Goal: Contribute content: Add original content to the website for others to see

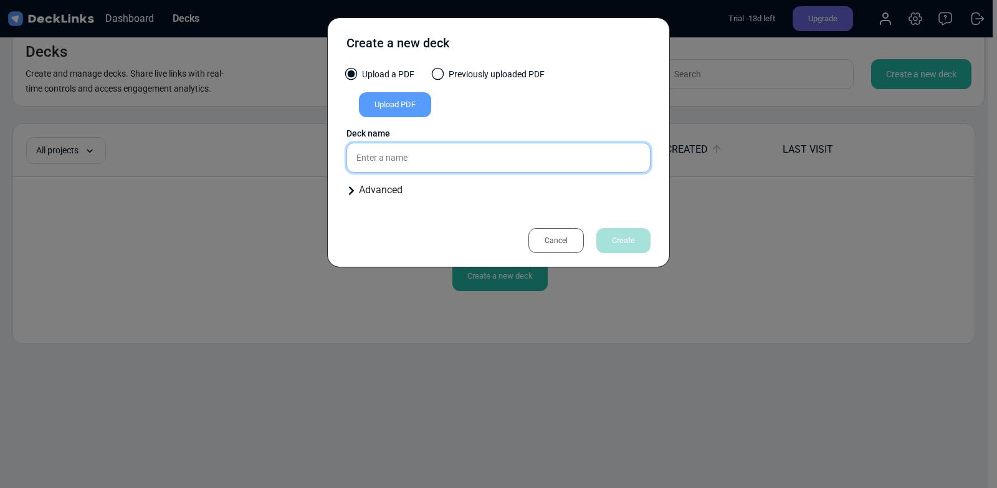
click at [425, 150] on input "text" at bounding box center [498, 158] width 304 height 30
type input "Rightth1sttime"
click at [413, 112] on div "Upload PDF" at bounding box center [395, 104] width 72 height 25
click at [0, 0] on input "Upload PDF" at bounding box center [0, 0] width 0 height 0
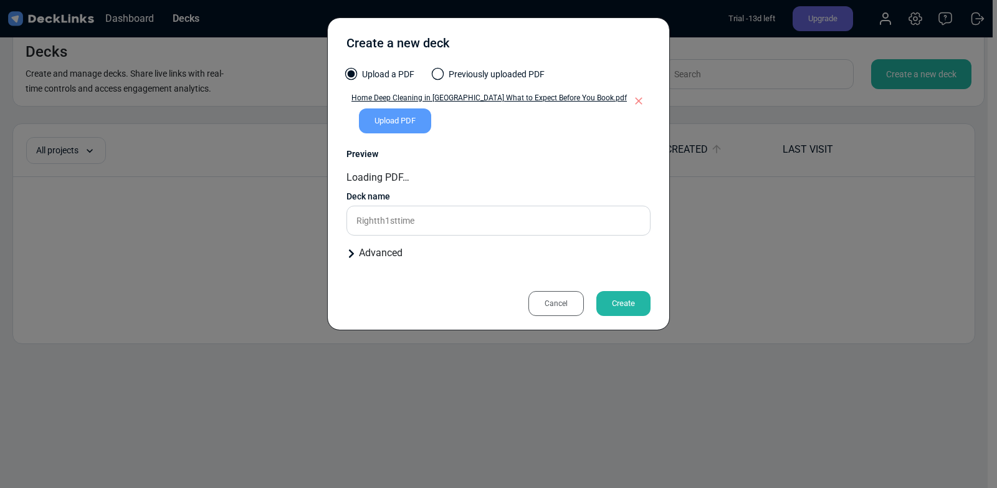
click at [627, 300] on div "Create" at bounding box center [623, 303] width 54 height 25
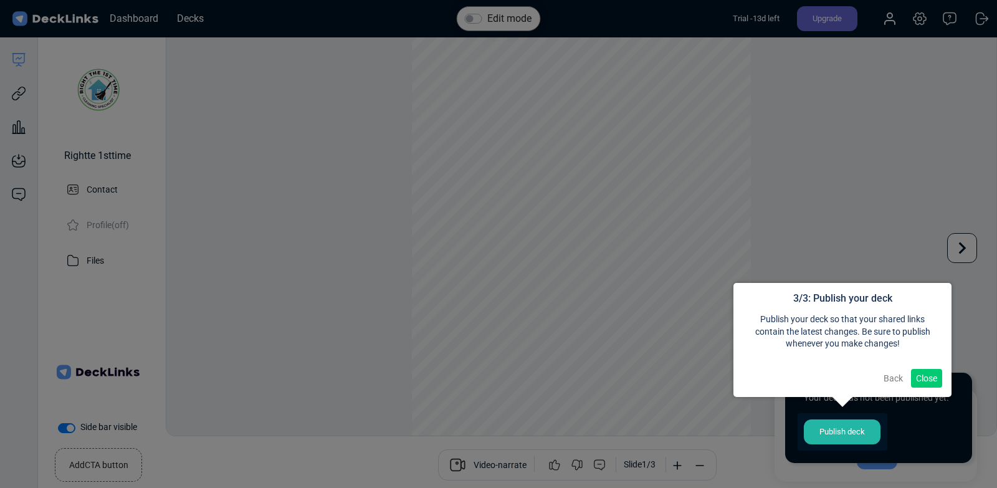
click at [933, 380] on button "Close" at bounding box center [926, 378] width 31 height 19
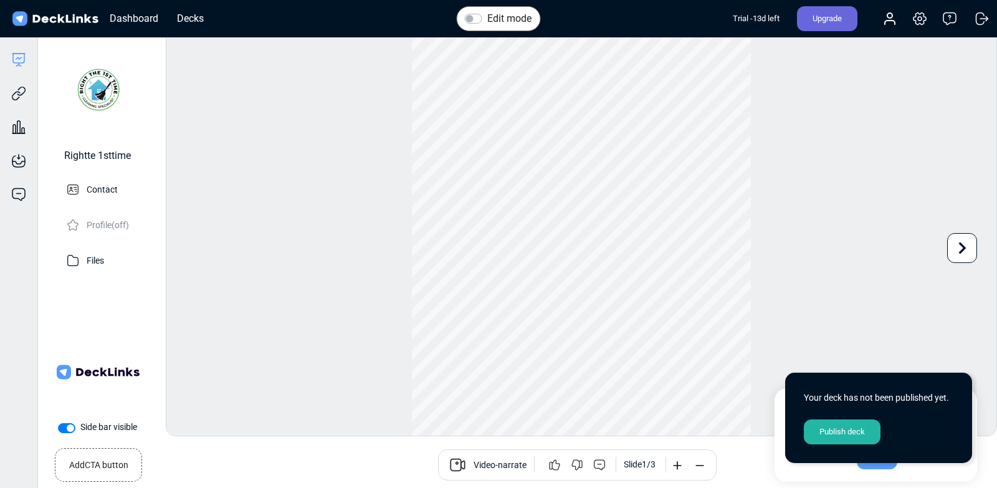
click at [872, 427] on div "Publish deck" at bounding box center [842, 431] width 77 height 25
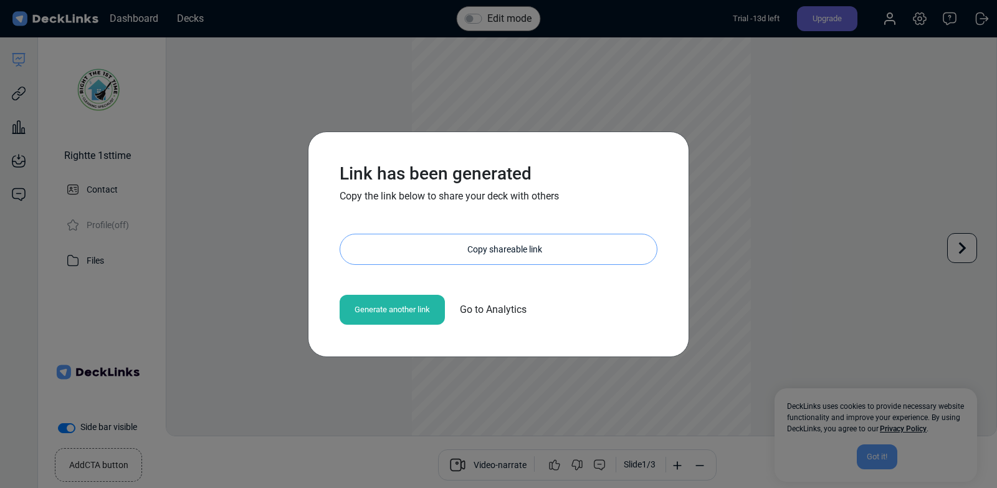
click at [558, 246] on div "Copy shareable link" at bounding box center [505, 249] width 304 height 30
